Goal: Task Accomplishment & Management: Complete application form

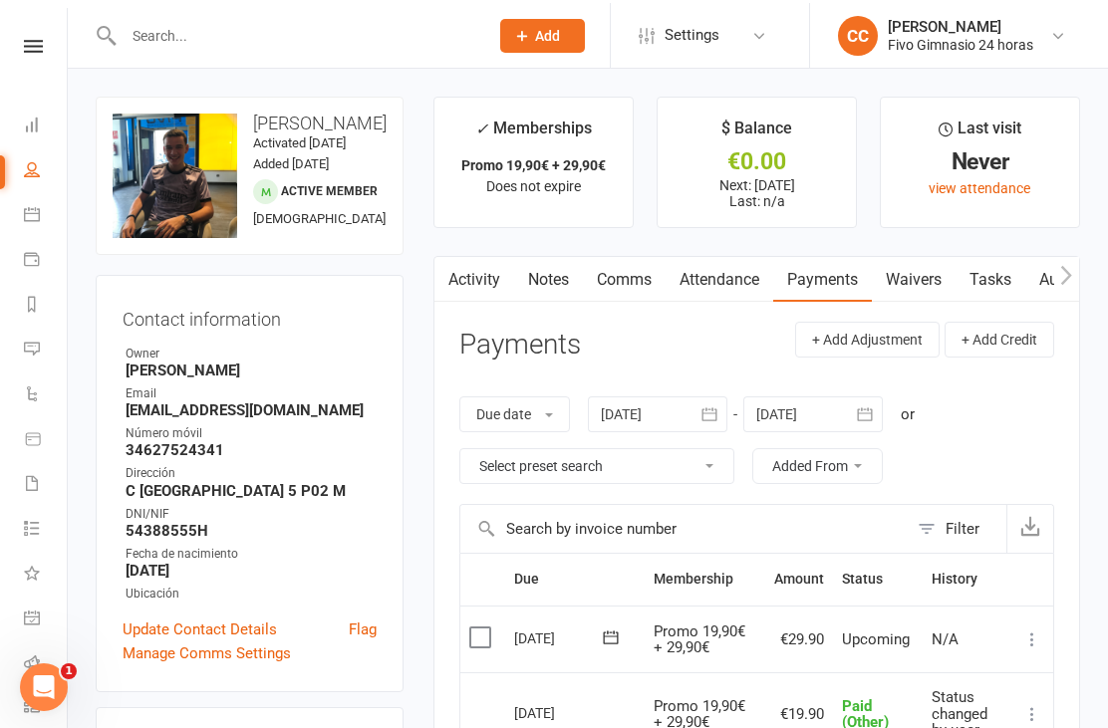
scroll to position [12, 0]
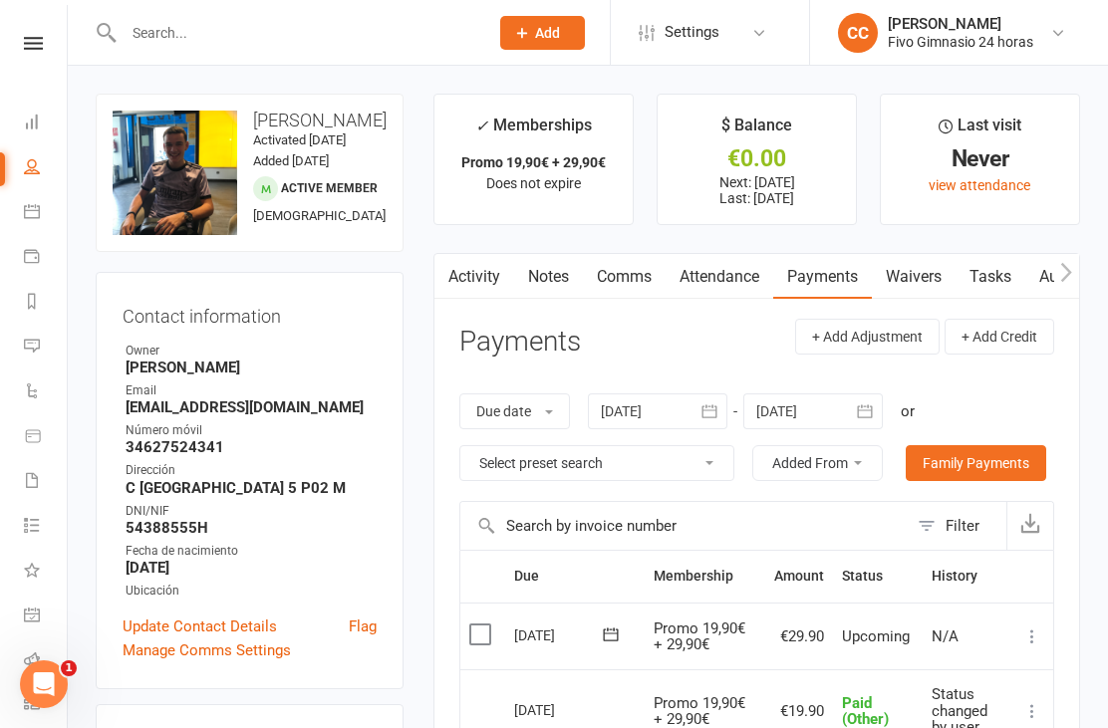
click at [27, 118] on icon at bounding box center [32, 122] width 16 height 16
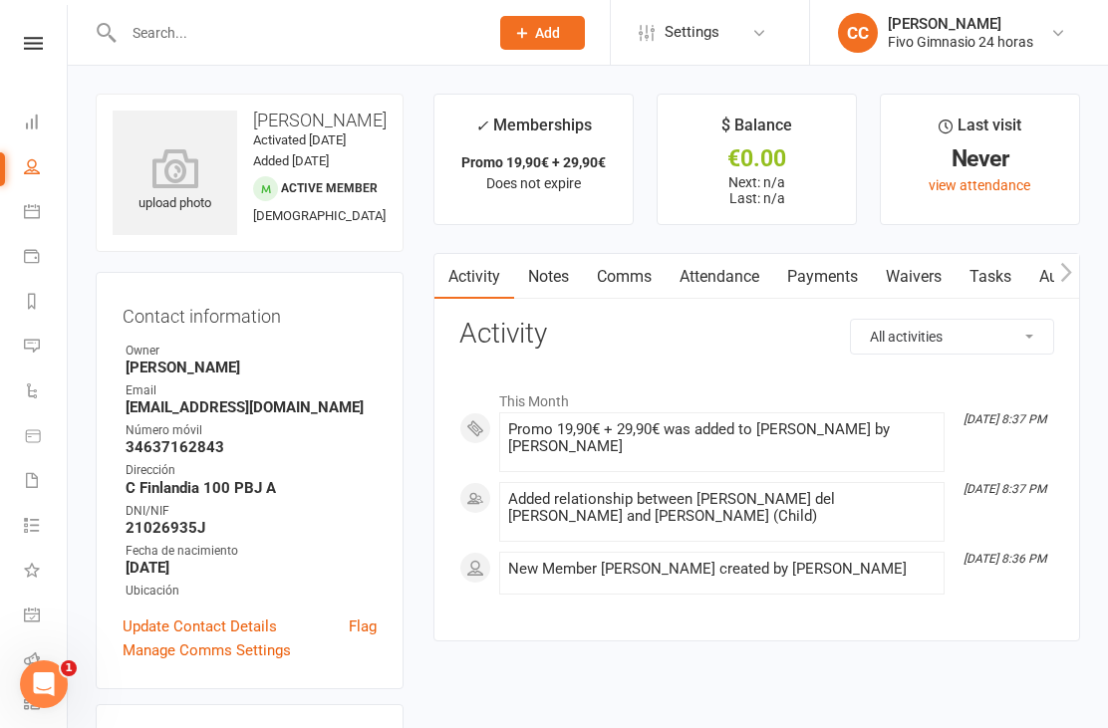
click at [171, 169] on icon at bounding box center [175, 168] width 125 height 40
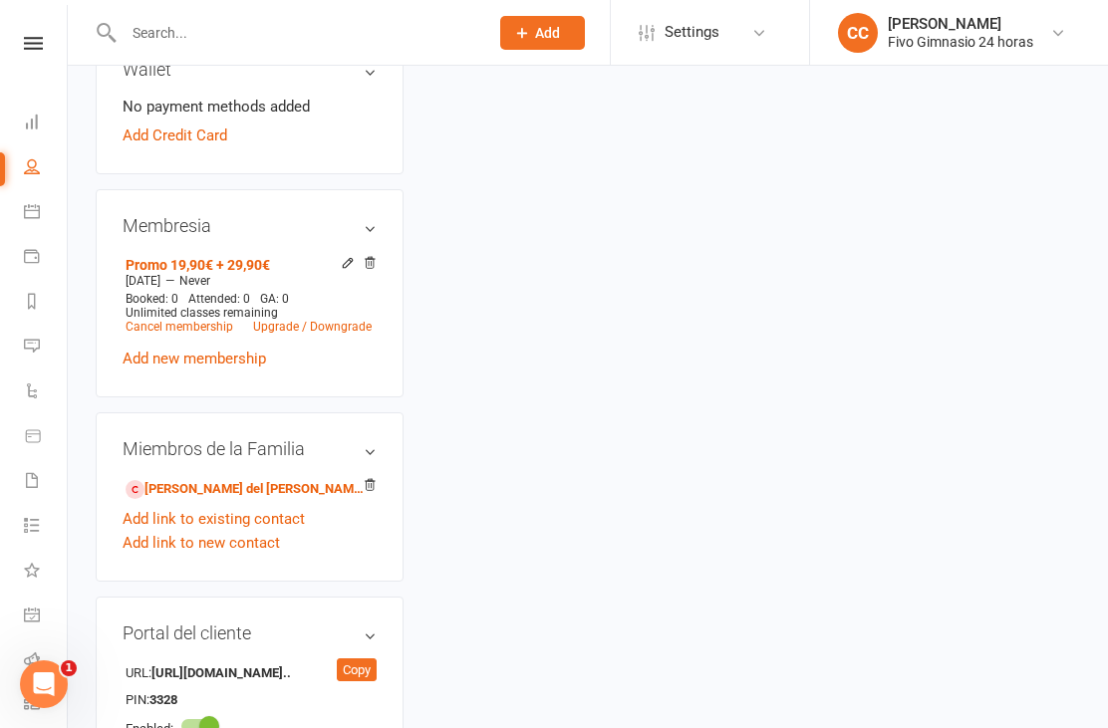
click at [231, 531] on link "Add link to existing contact" at bounding box center [214, 519] width 182 height 24
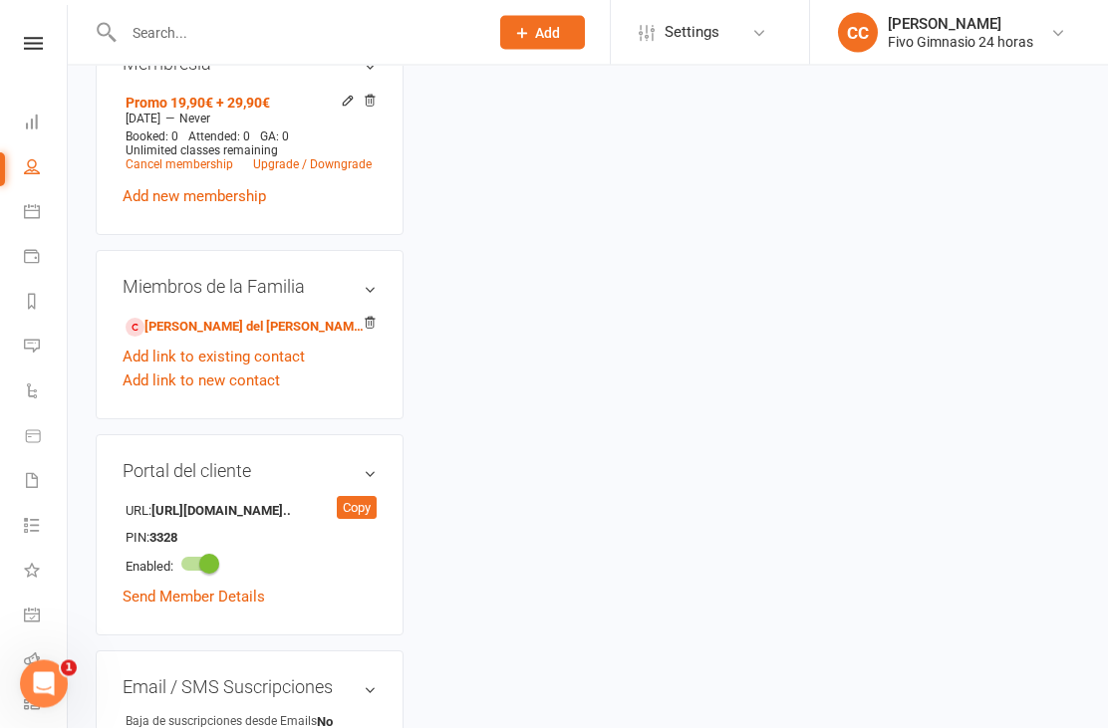
scroll to position [834, 0]
click at [255, 338] on link "Maria del Carmen Palomino Ruiz - Parent / Guardian" at bounding box center [246, 327] width 241 height 21
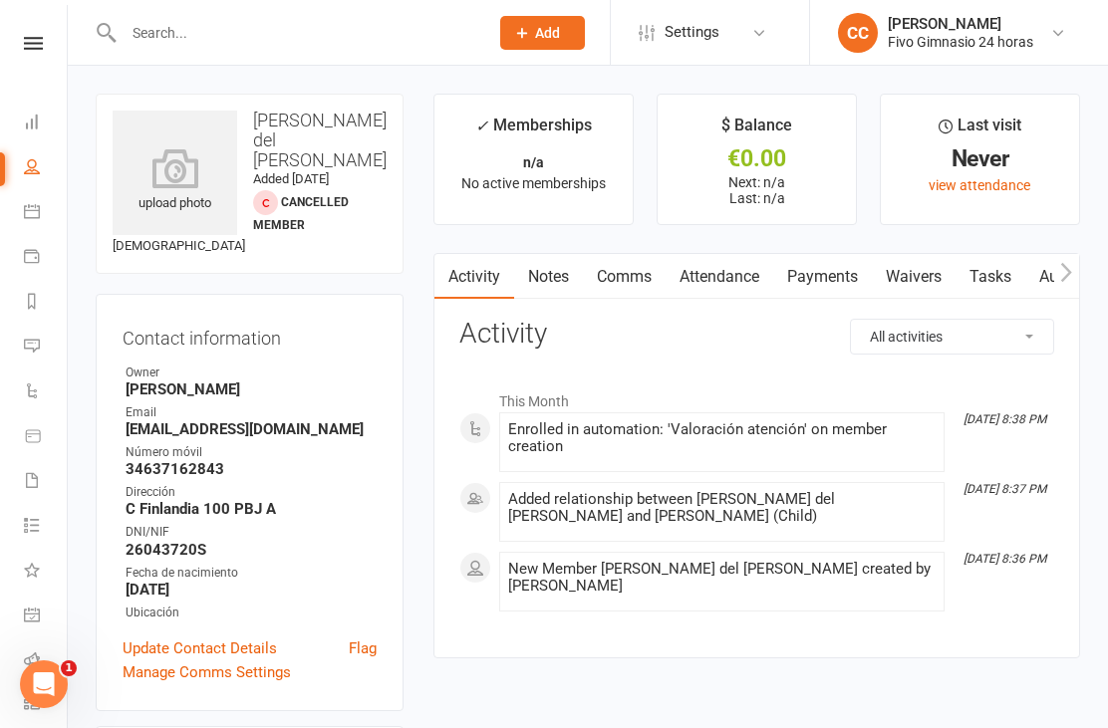
click at [867, 278] on link "Payments" at bounding box center [822, 277] width 99 height 46
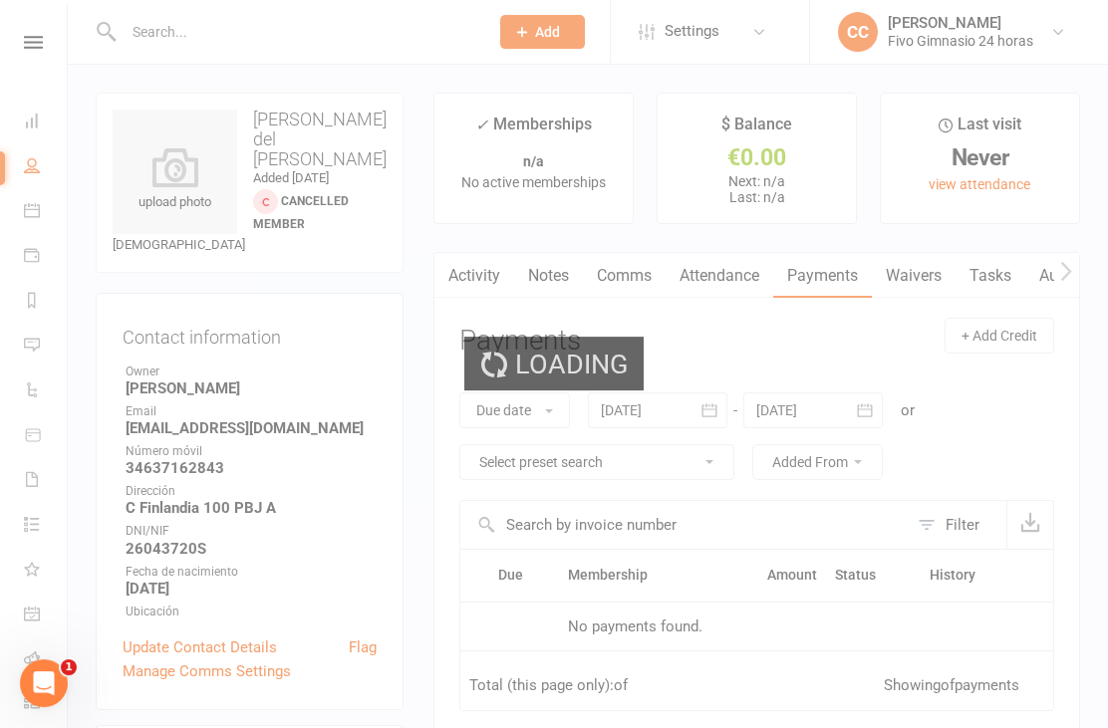
scroll to position [64, 0]
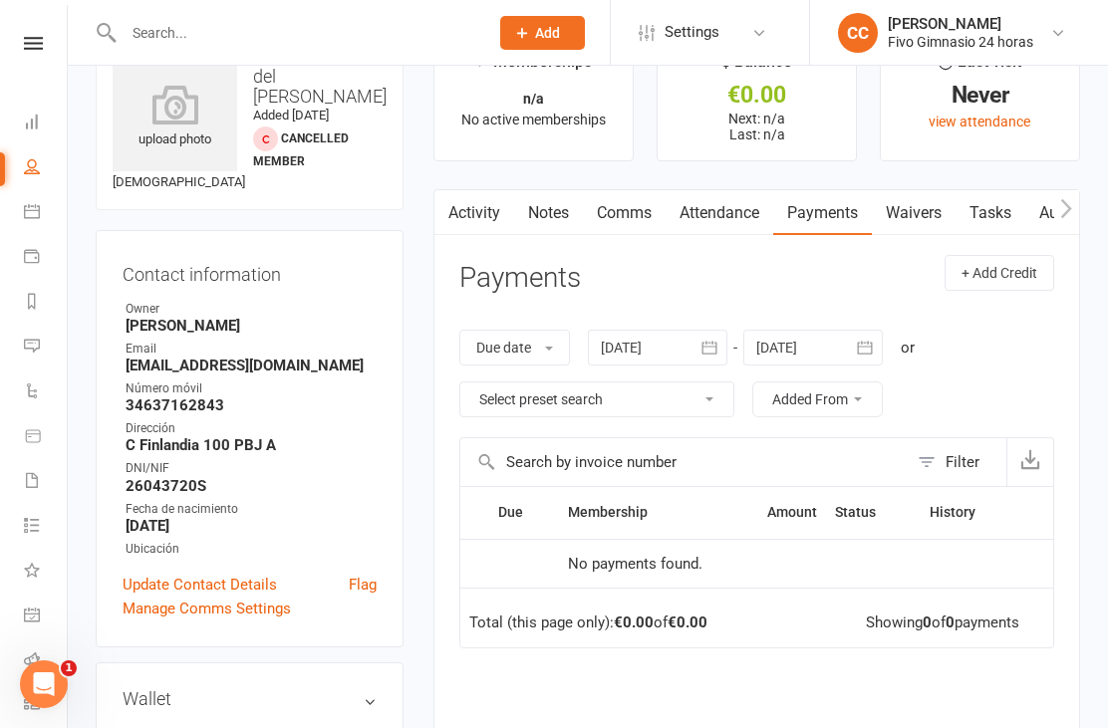
click at [899, 230] on link "Waivers" at bounding box center [914, 213] width 84 height 46
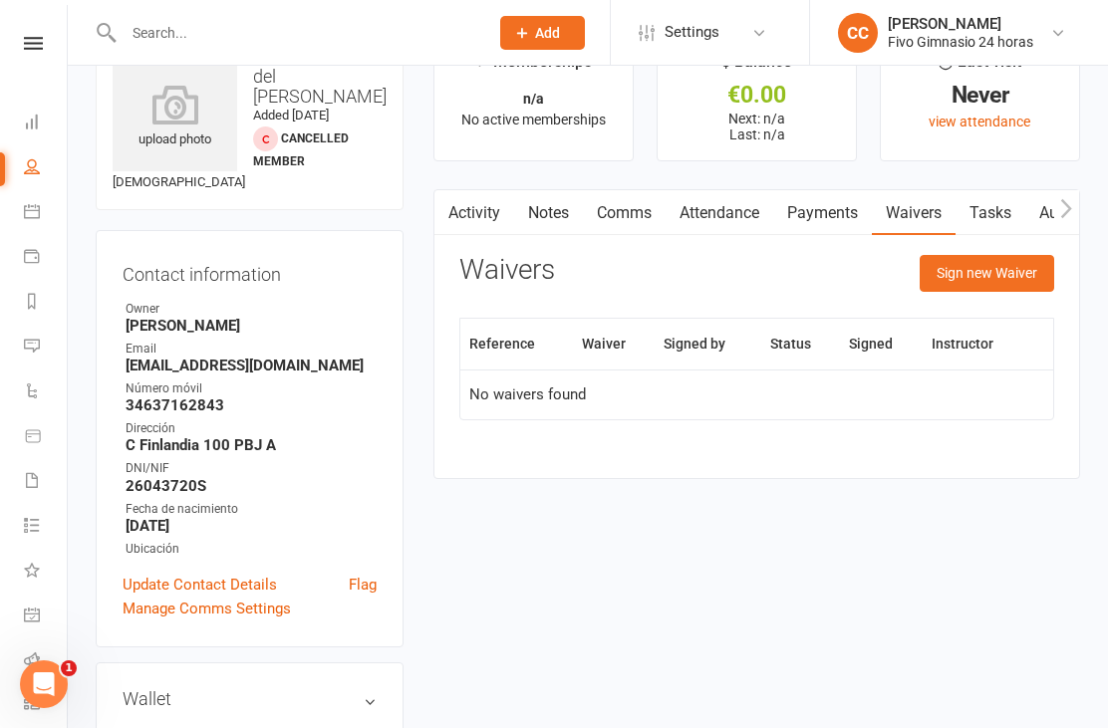
click at [981, 284] on button "Sign new Waiver" at bounding box center [987, 273] width 135 height 36
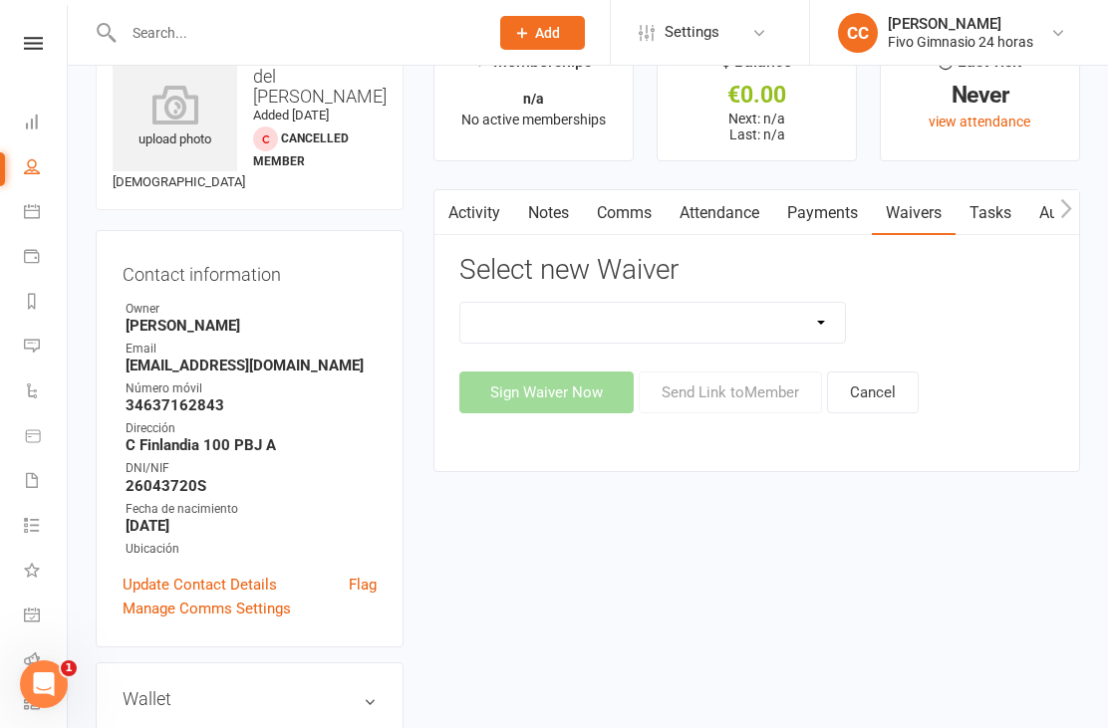
click at [724, 327] on select "Actualización De Datos De Pago Alta Online Certificación Finalización Contrato …" at bounding box center [652, 323] width 385 height 40
select select "3993"
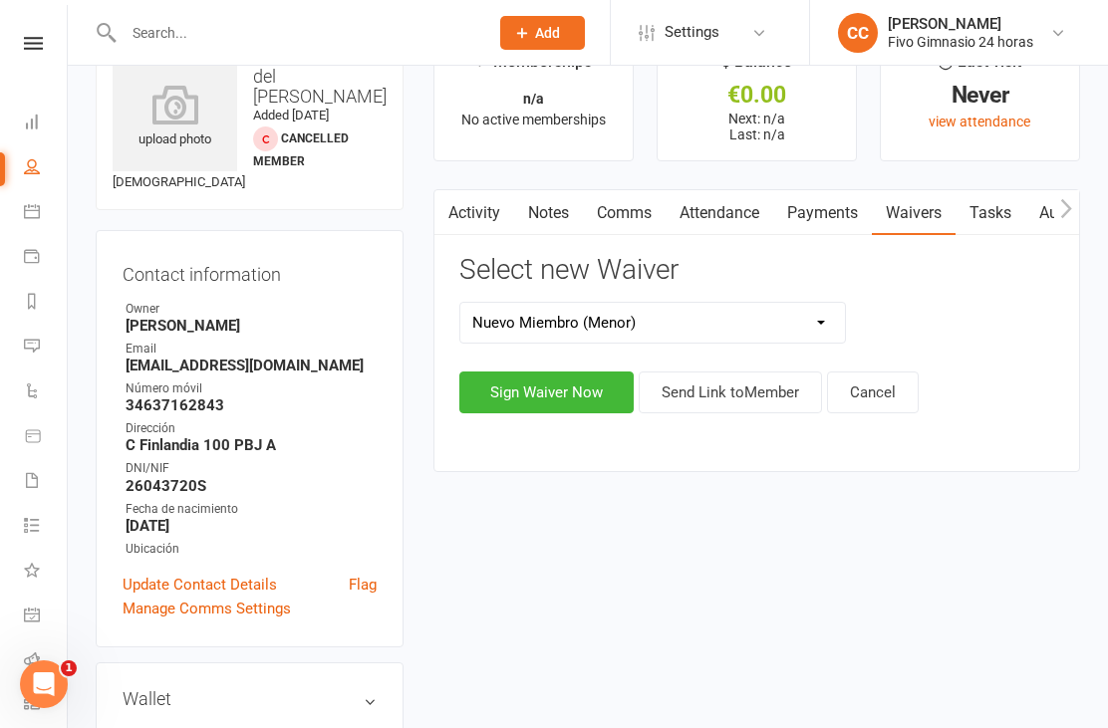
click at [523, 399] on button "Sign Waiver Now" at bounding box center [546, 393] width 174 height 42
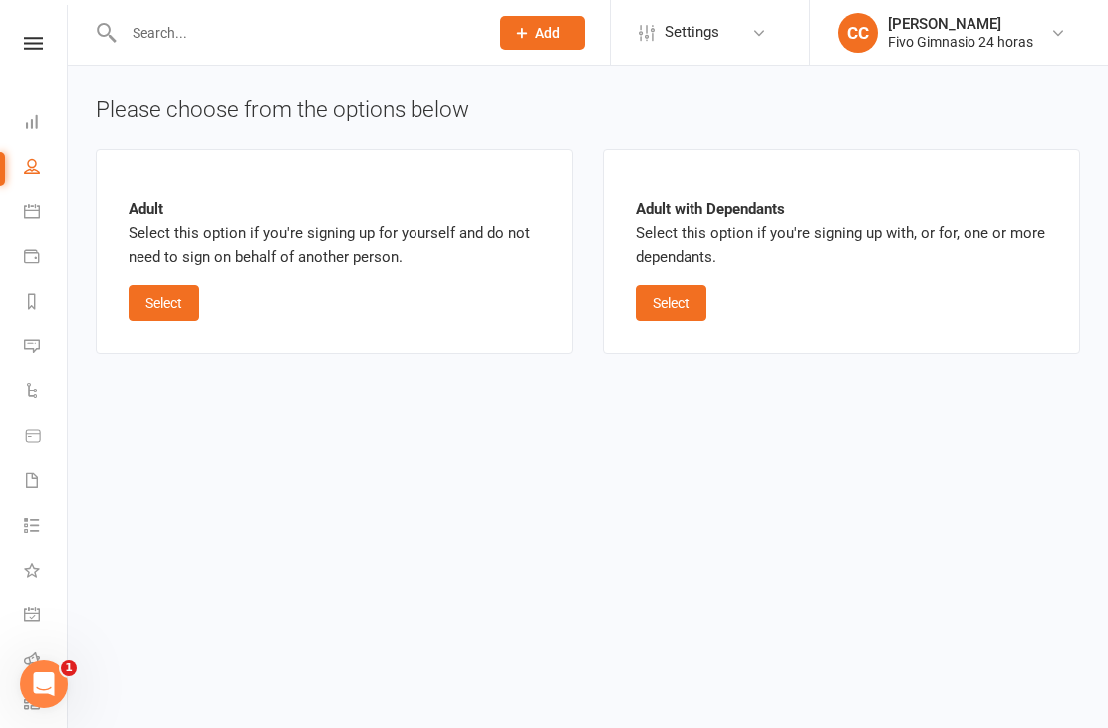
click at [659, 291] on button "Select" at bounding box center [671, 303] width 71 height 36
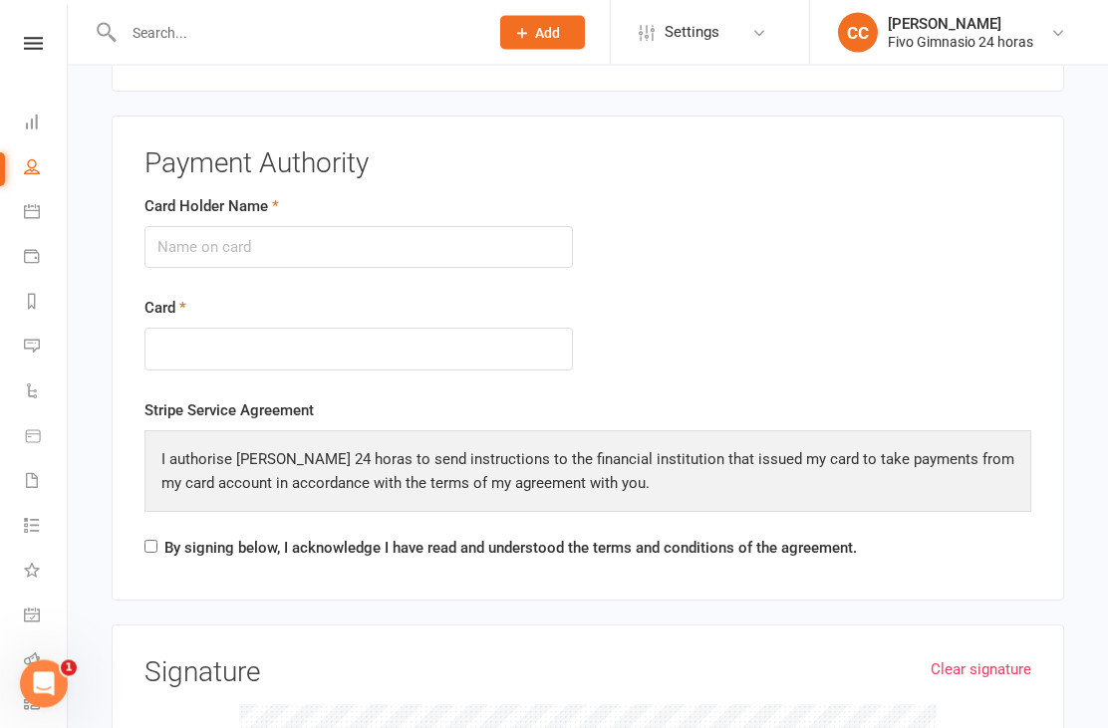
scroll to position [3111, 0]
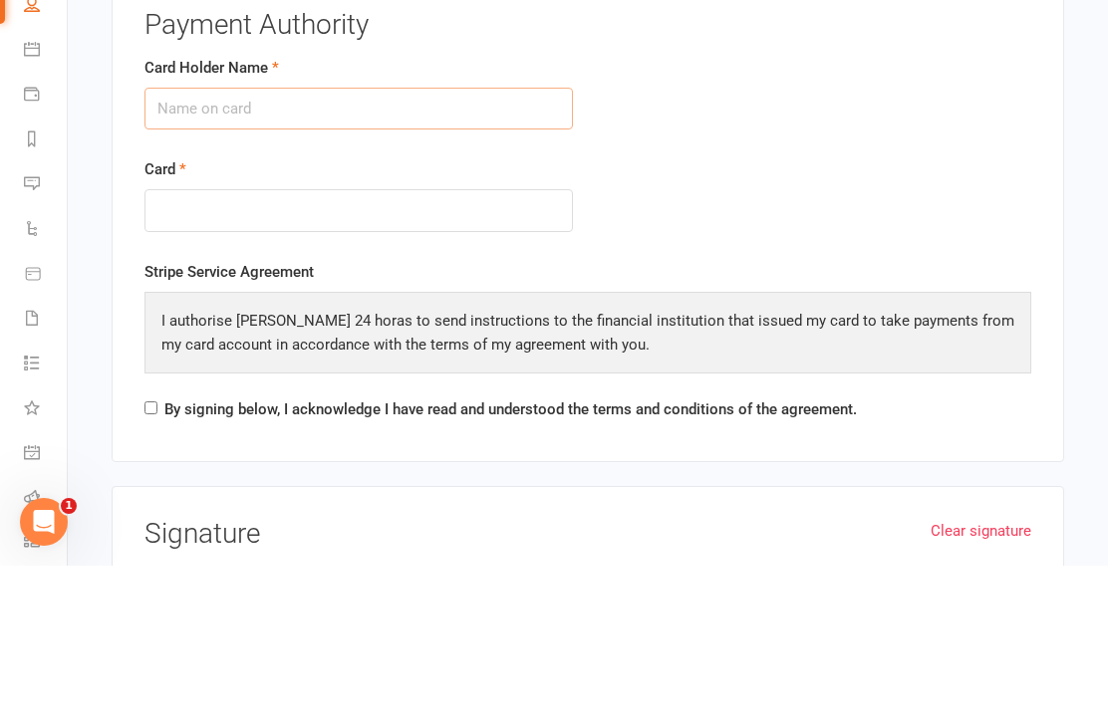
click at [363, 250] on input "Card Holder Name" at bounding box center [359, 271] width 429 height 42
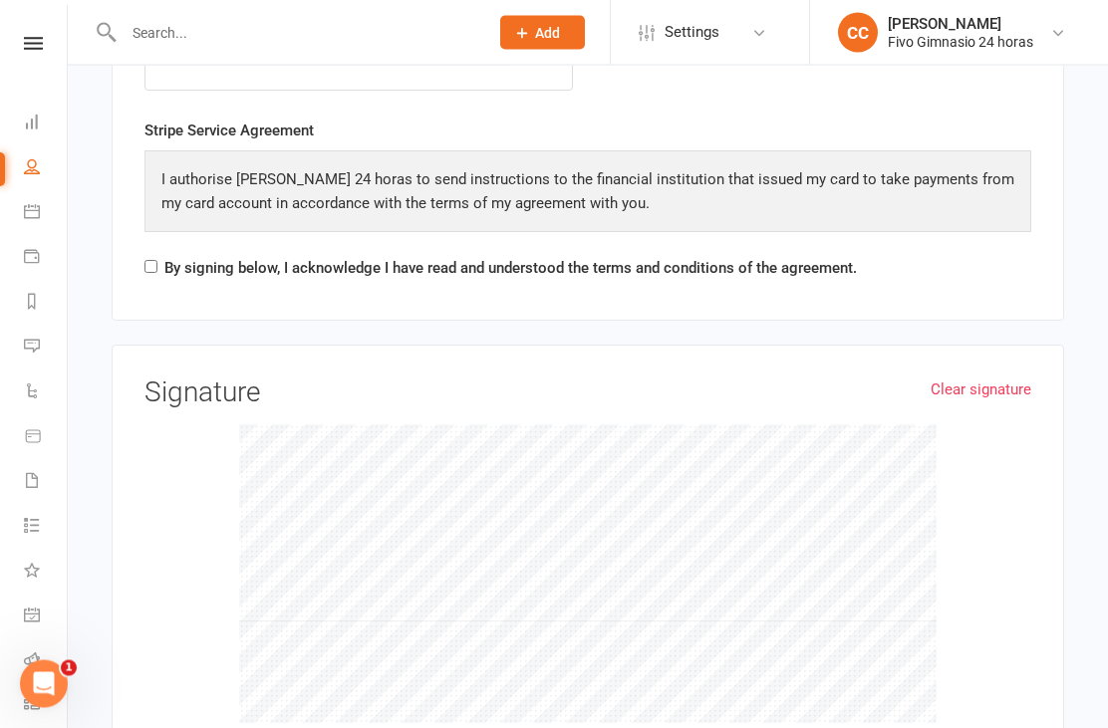
scroll to position [3409, 0]
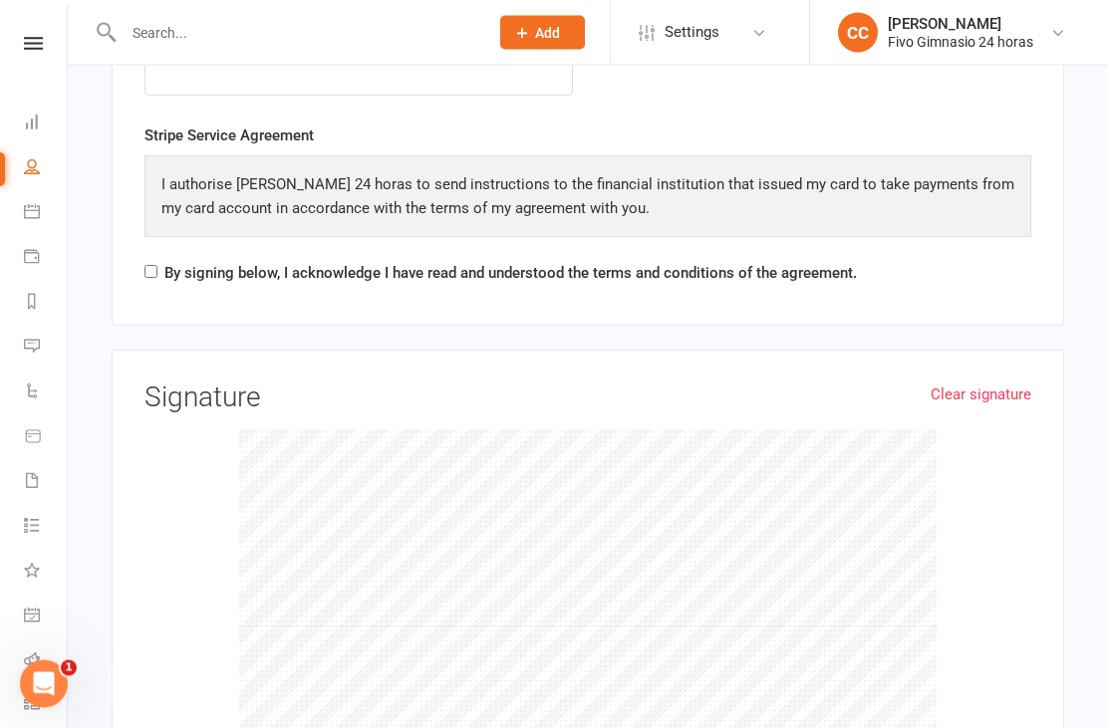
type input "Omar Montoya Palomino"
click at [153, 266] on input "By signing below, I acknowledge I have read and understood the terms and condit…" at bounding box center [151, 272] width 13 height 13
checkbox input "true"
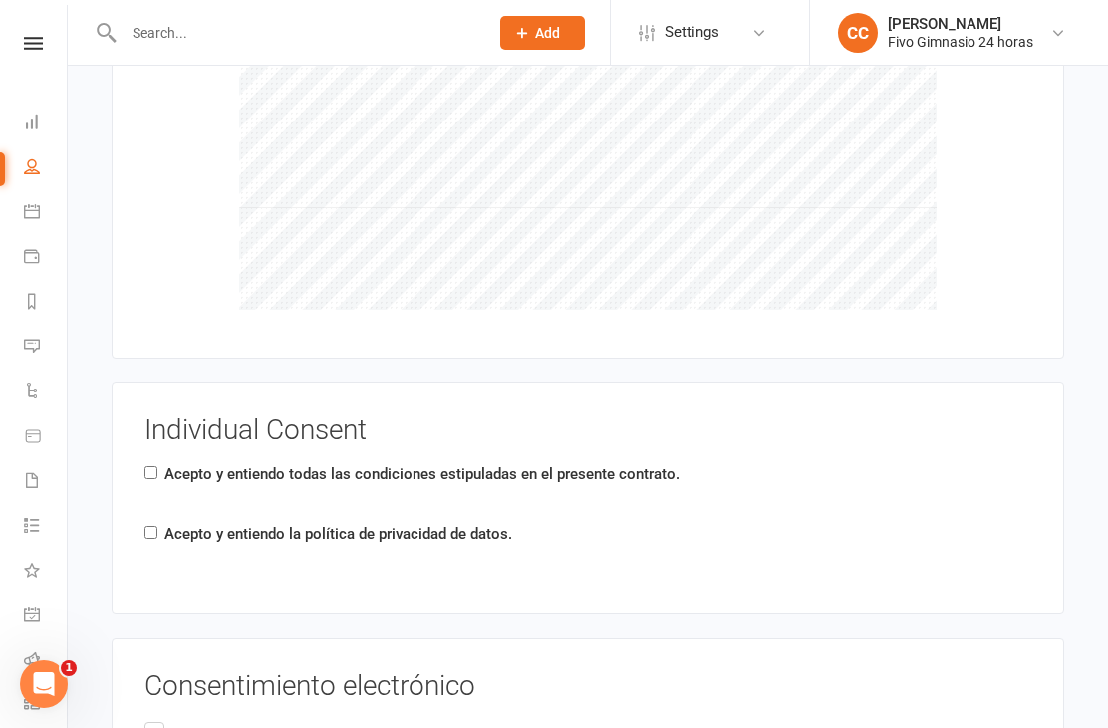
scroll to position [3902, 0]
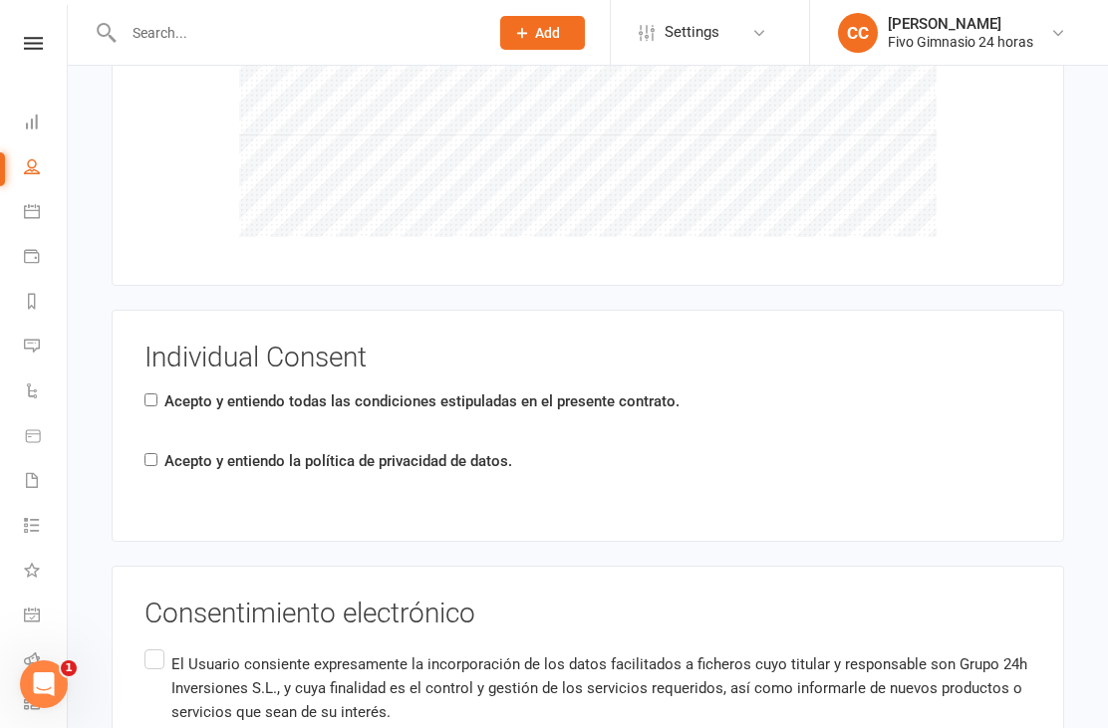
click at [148, 453] on input "Acepto y entiendo la política de privacidad de datos." at bounding box center [151, 459] width 13 height 13
checkbox input "true"
click at [166, 390] on label "Acepto y entiendo todas las condiciones estipuladas en el presente contrato." at bounding box center [421, 402] width 515 height 24
click at [157, 394] on input "Acepto y entiendo todas las condiciones estipuladas en el presente contrato." at bounding box center [151, 400] width 13 height 13
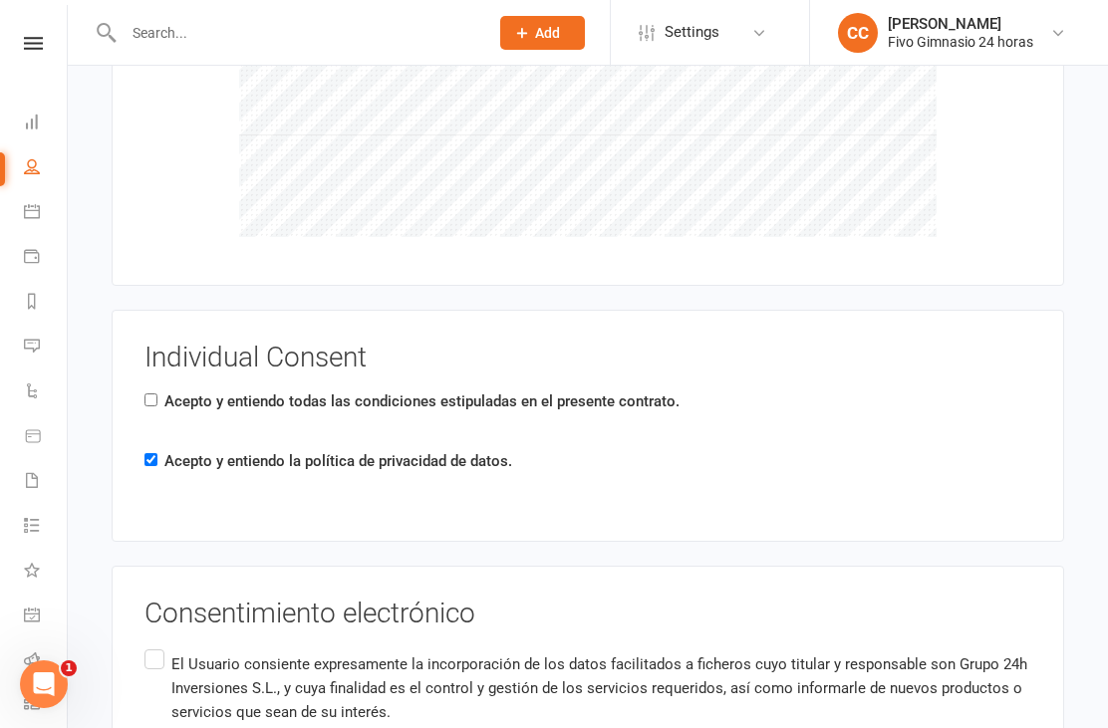
click at [150, 394] on input "Acepto y entiendo todas las condiciones estipuladas en el presente contrato." at bounding box center [151, 400] width 13 height 13
checkbox input "true"
click at [157, 646] on input "El Usuario consiente expresamente la incorporación de los datos facilitados a f…" at bounding box center [151, 646] width 13 height 0
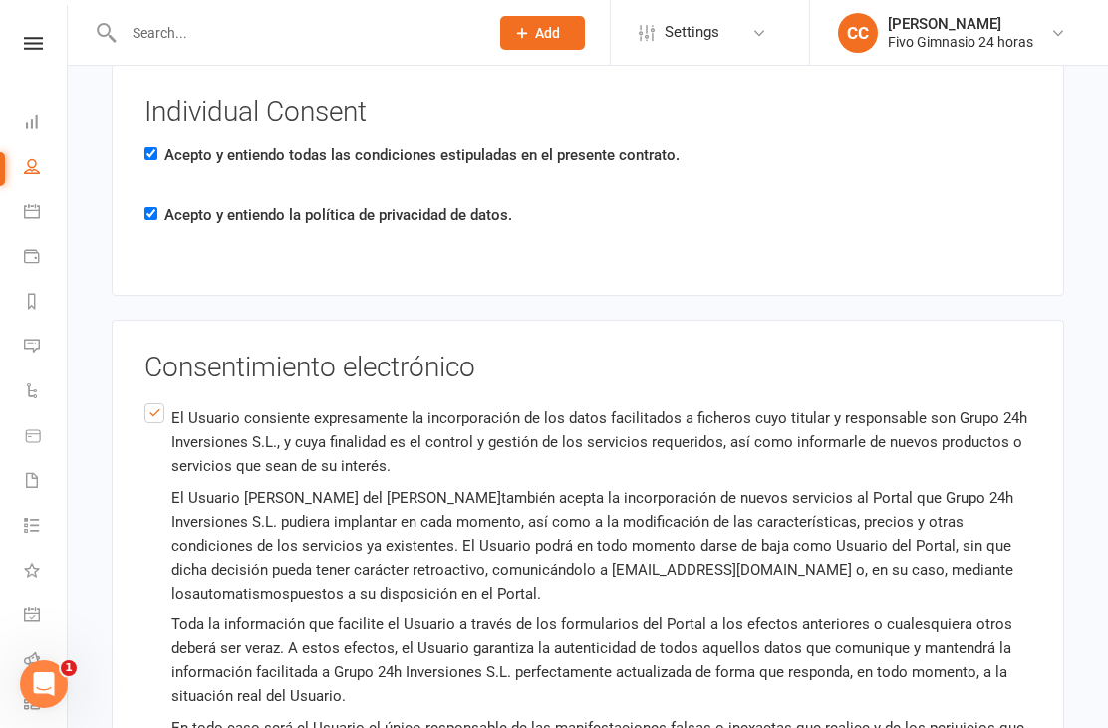
scroll to position [4311, 0]
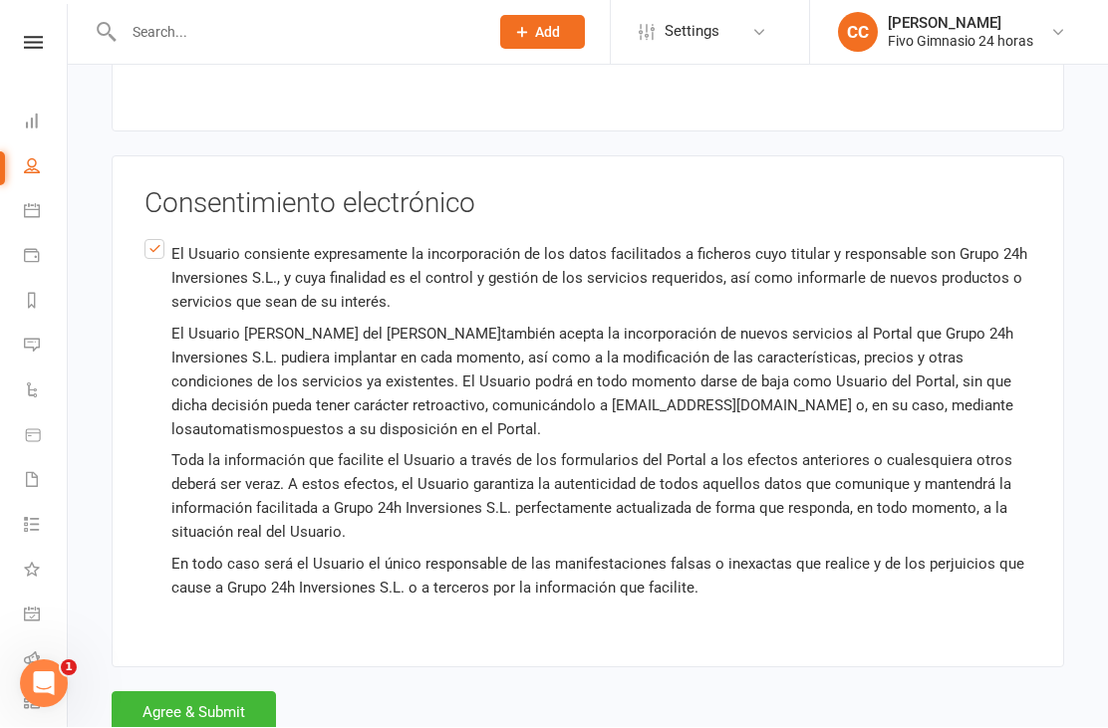
click at [221, 696] on button "Agree & Submit" at bounding box center [194, 714] width 164 height 42
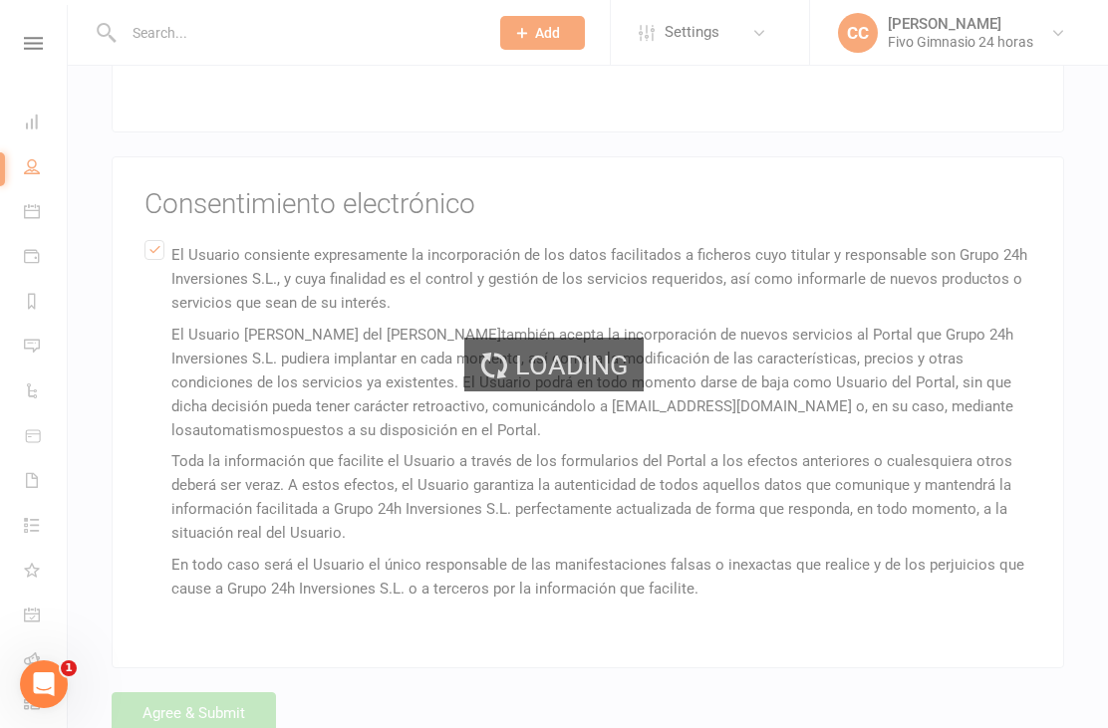
click at [230, 697] on div "Loading" at bounding box center [554, 364] width 1108 height 728
